Goal: Task Accomplishment & Management: Use online tool/utility

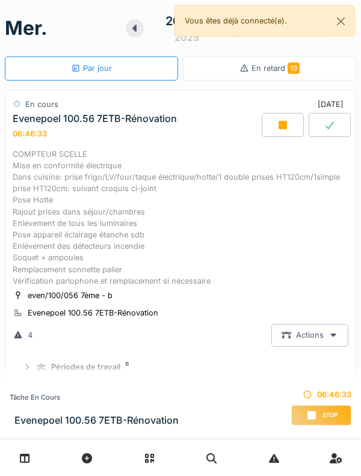
scroll to position [284, 0]
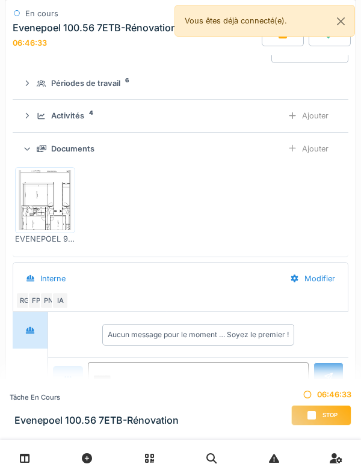
click at [38, 120] on icon at bounding box center [42, 116] width 10 height 8
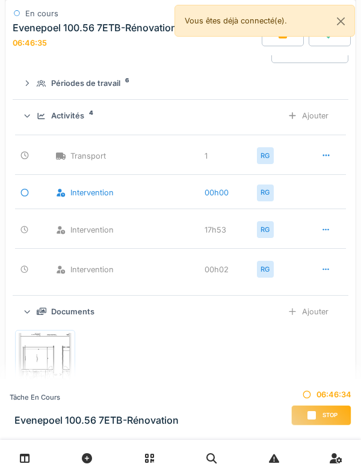
click at [321, 127] on div "Ajouter" at bounding box center [307, 116] width 61 height 22
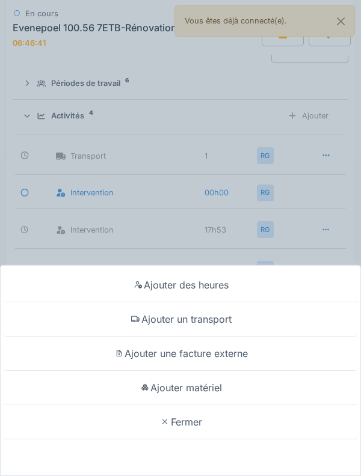
click at [236, 393] on div "Ajouter matériel" at bounding box center [180, 388] width 355 height 34
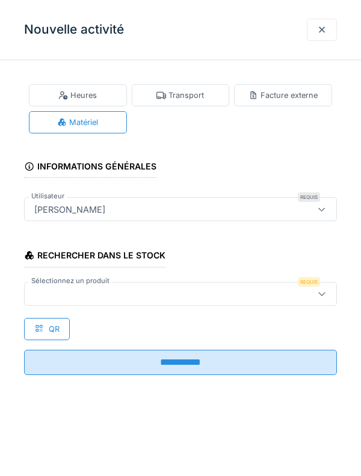
click at [217, 291] on div at bounding box center [160, 293] width 262 height 13
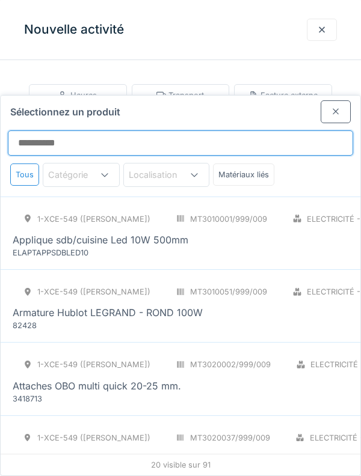
click at [192, 130] on input "Sélectionnez un produit" at bounding box center [180, 142] width 345 height 25
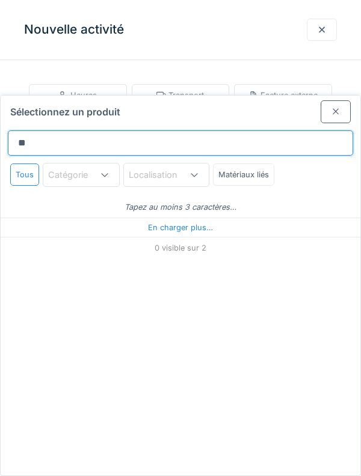
type input "***"
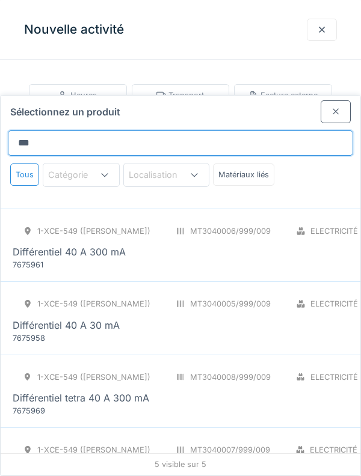
scroll to position [61, 0]
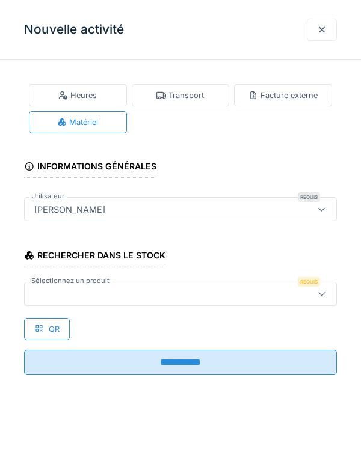
click at [264, 300] on div at bounding box center [180, 294] width 312 height 24
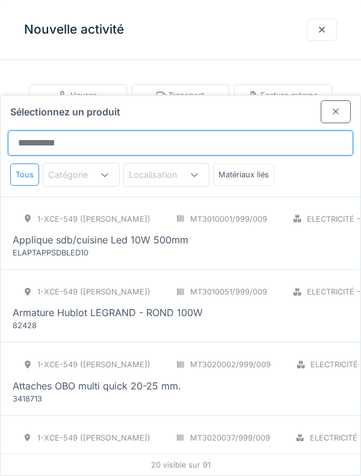
click at [233, 130] on input "Sélectionnez un produit" at bounding box center [180, 142] width 345 height 25
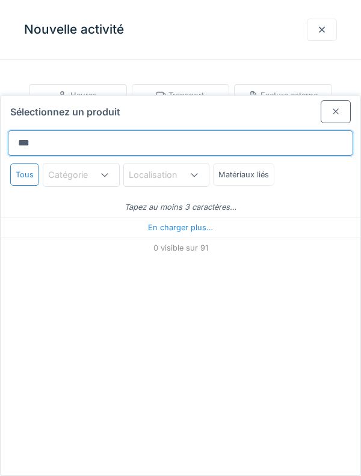
type input "****"
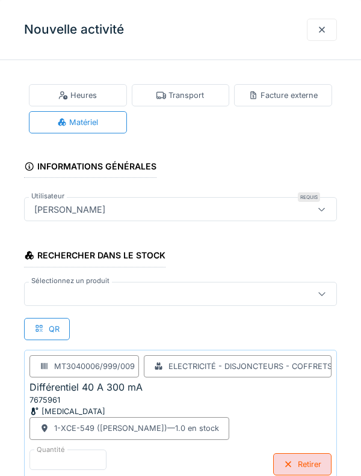
scroll to position [20, 0]
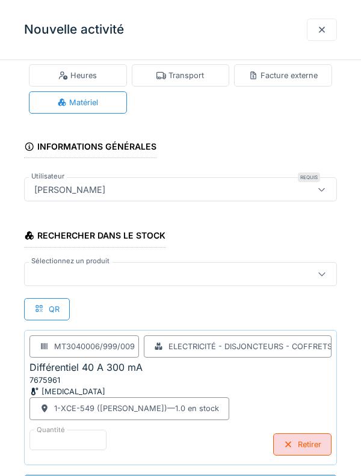
click at [303, 455] on div "Retirer" at bounding box center [302, 444] width 58 height 22
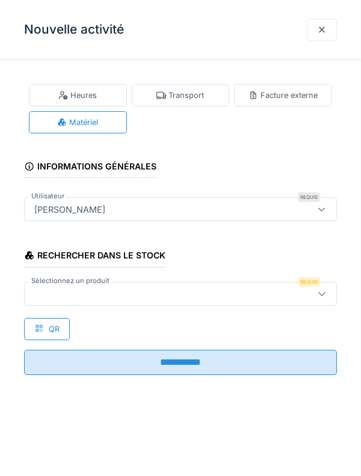
scroll to position [0, 0]
click at [213, 285] on div at bounding box center [180, 294] width 312 height 24
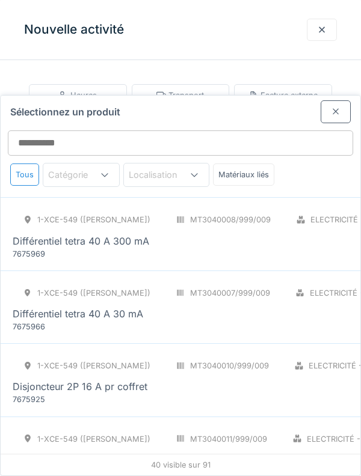
scroll to position [1536, 0]
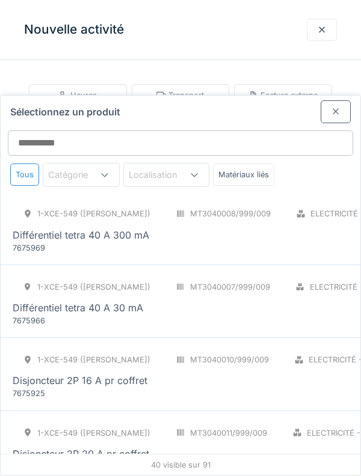
click at [294, 202] on div "1-XCE-549 ([PERSON_NAME]) MT3040008/999/009 Electricité - Disjoncteurs - coffre…" at bounding box center [300, 227] width 574 height 50
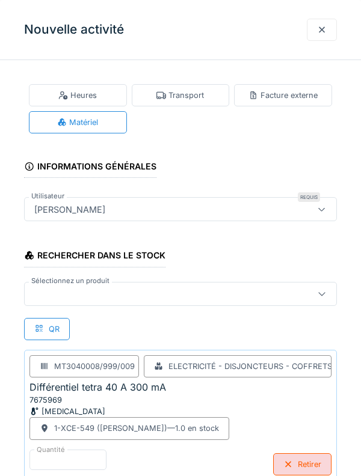
click at [196, 299] on div at bounding box center [160, 293] width 262 height 13
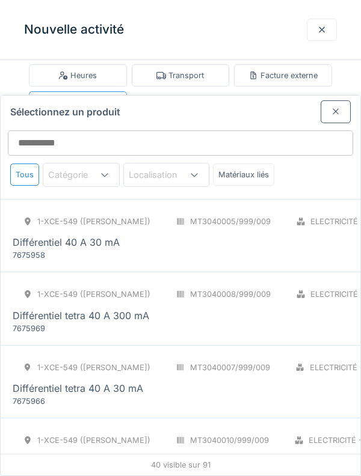
scroll to position [1472, 0]
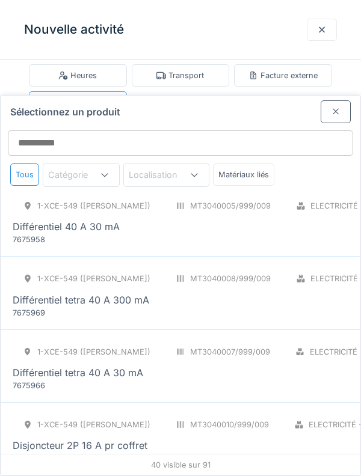
click at [152, 380] on div "7675966" at bounding box center [85, 385] width 144 height 11
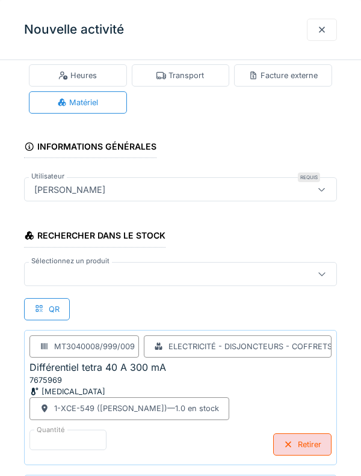
click at [181, 277] on div at bounding box center [160, 273] width 262 height 13
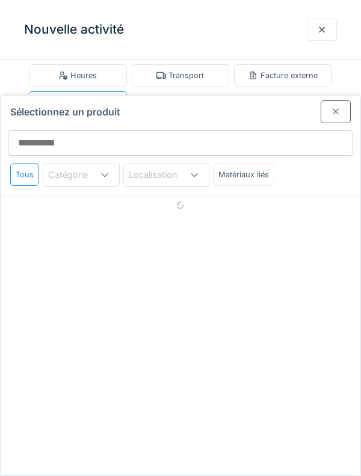
scroll to position [26, 0]
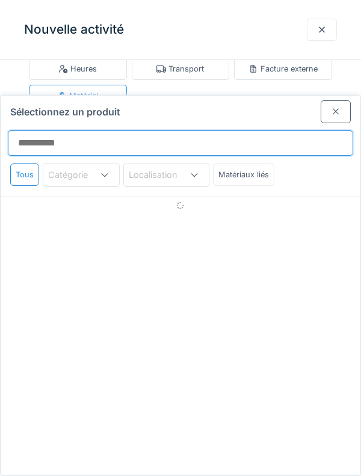
click at [216, 130] on input "Sélectionnez un produit" at bounding box center [180, 142] width 345 height 25
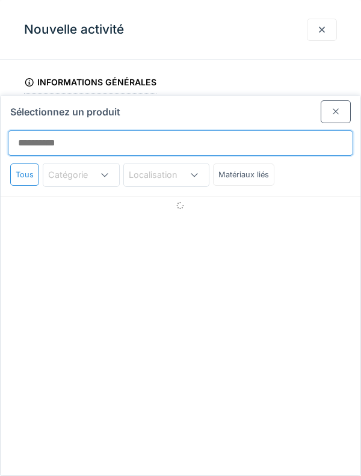
scroll to position [271, 0]
type input "*"
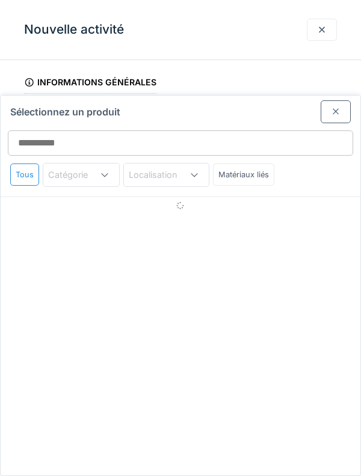
click at [327, 100] on div at bounding box center [335, 111] width 30 height 22
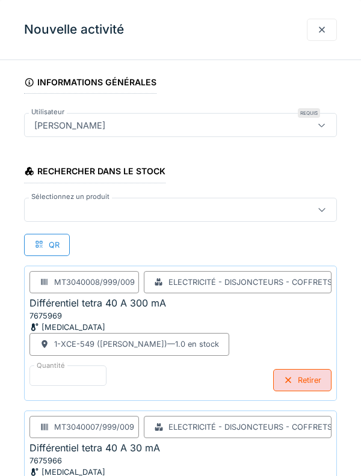
scroll to position [165, 0]
